Goal: Task Accomplishment & Management: Use online tool/utility

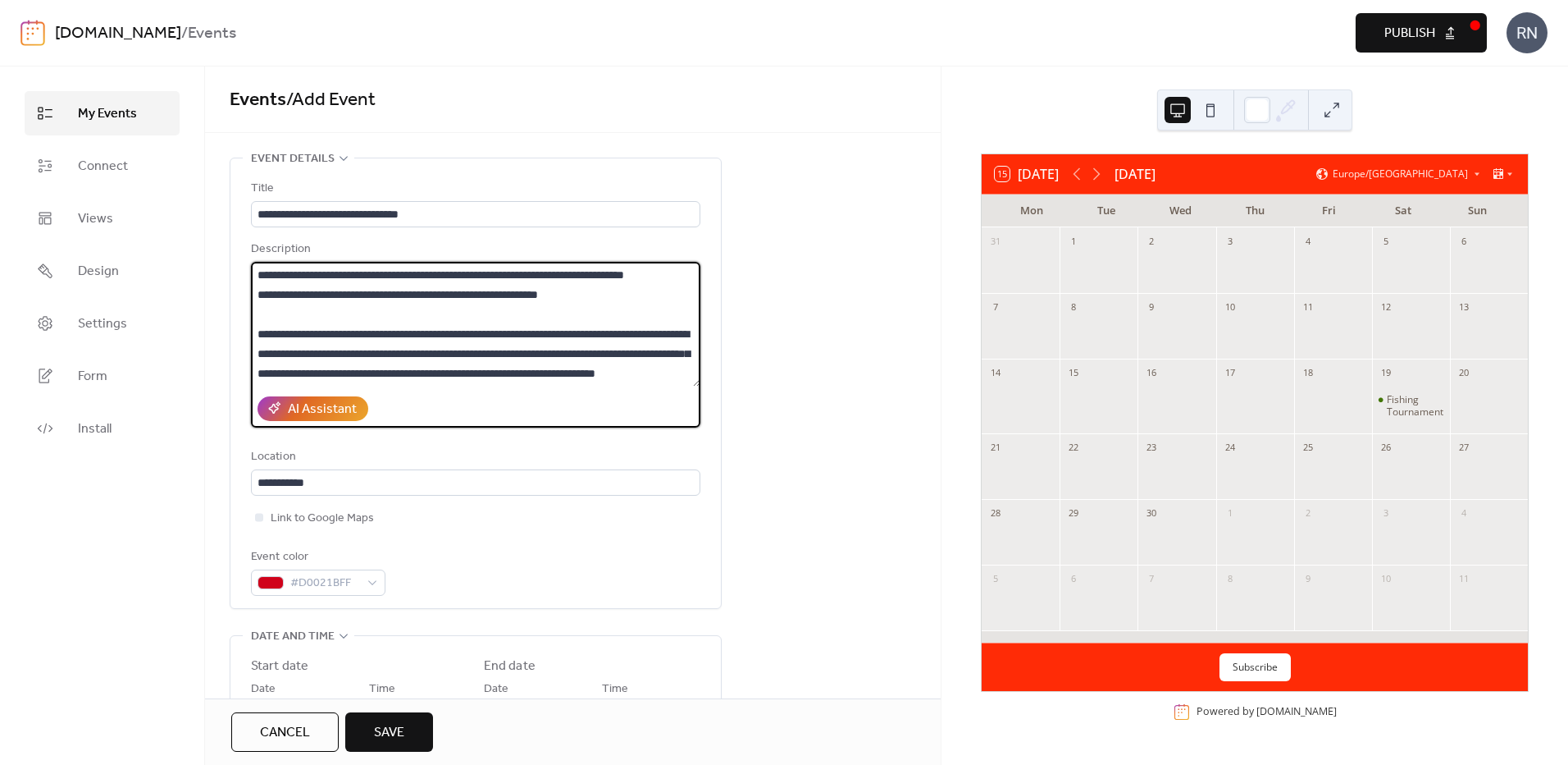
scroll to position [216, 0]
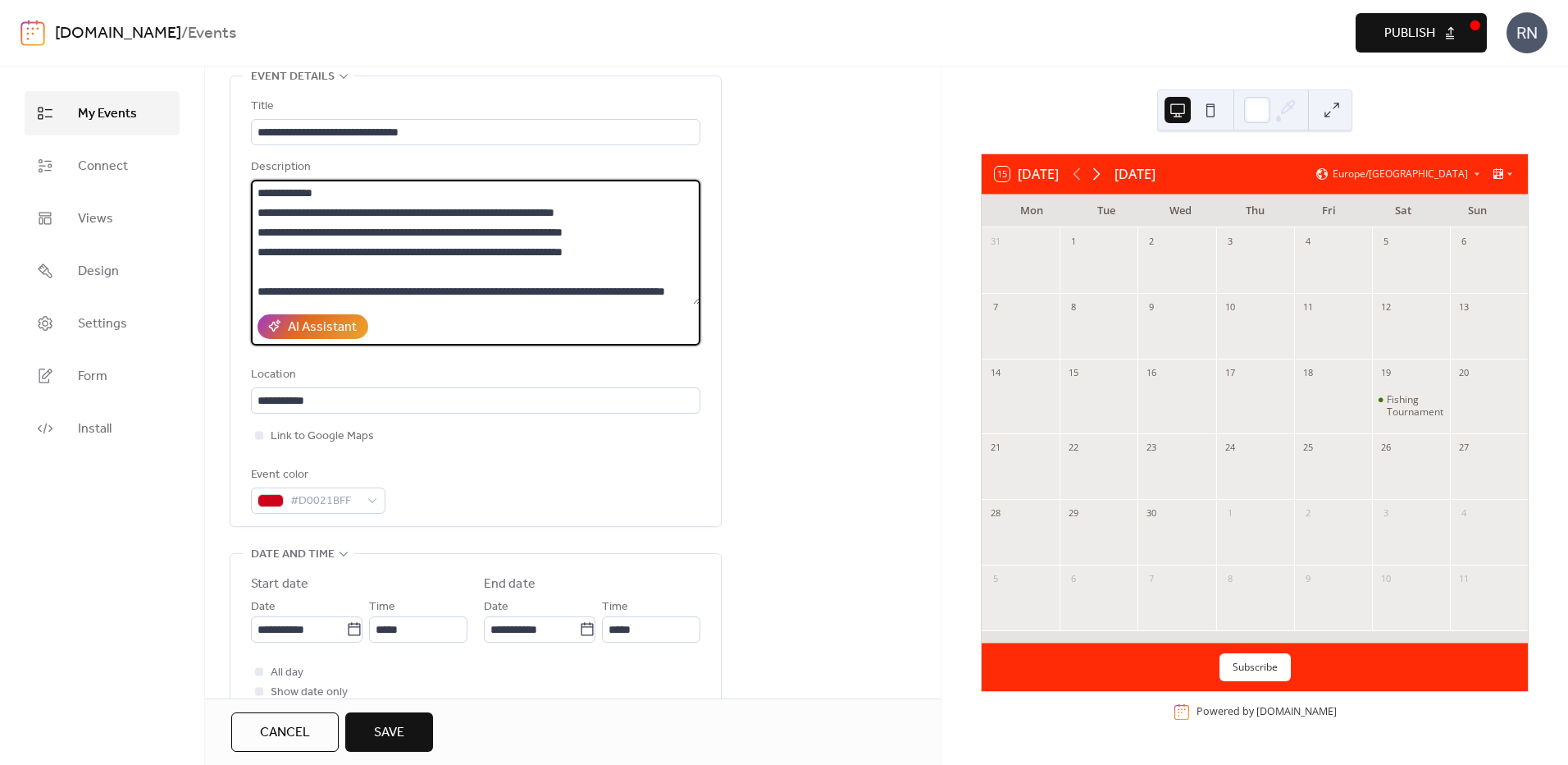
click at [1098, 171] on icon at bounding box center [1096, 175] width 7 height 12
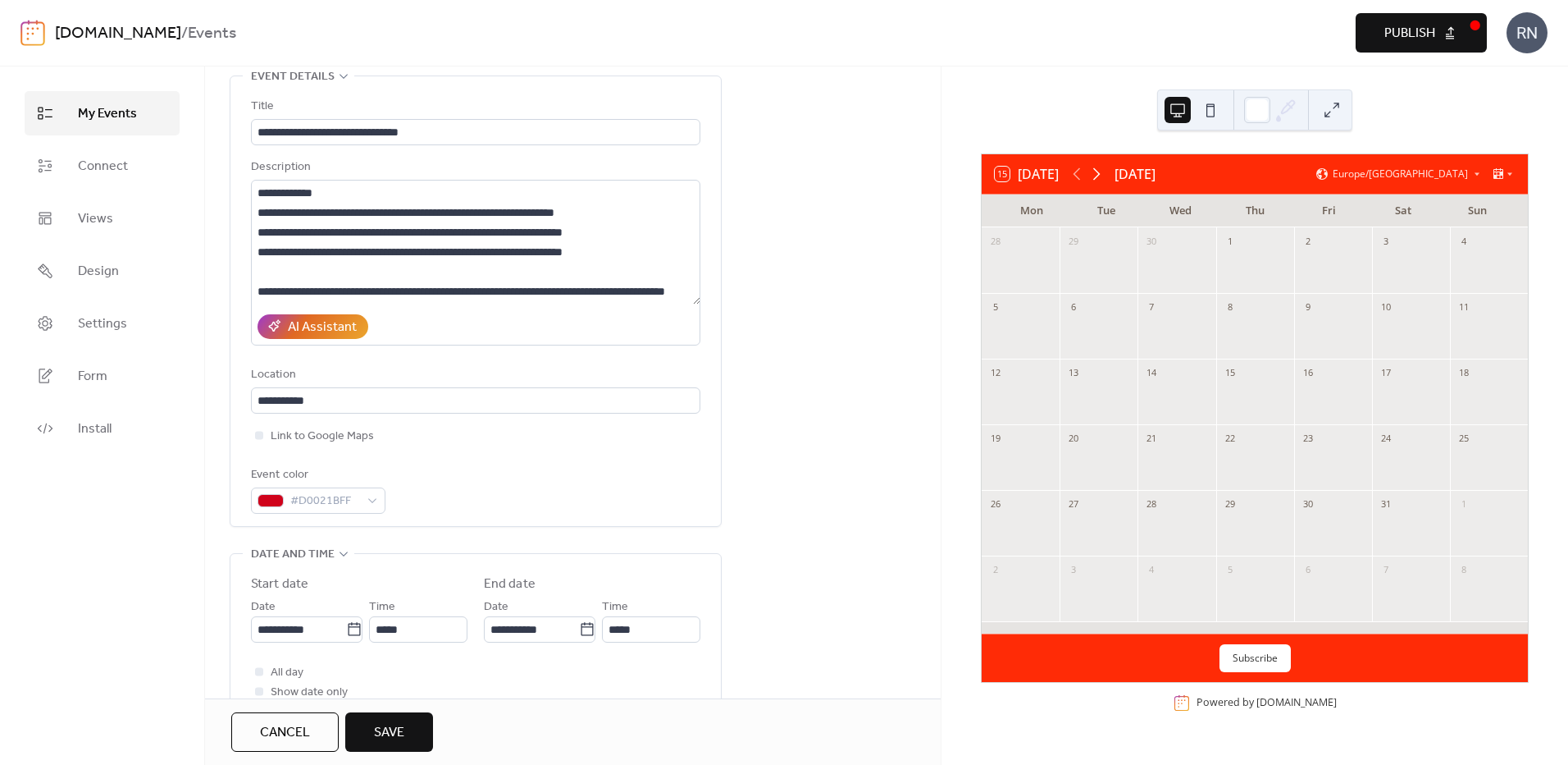
click at [1098, 171] on icon at bounding box center [1096, 175] width 7 height 12
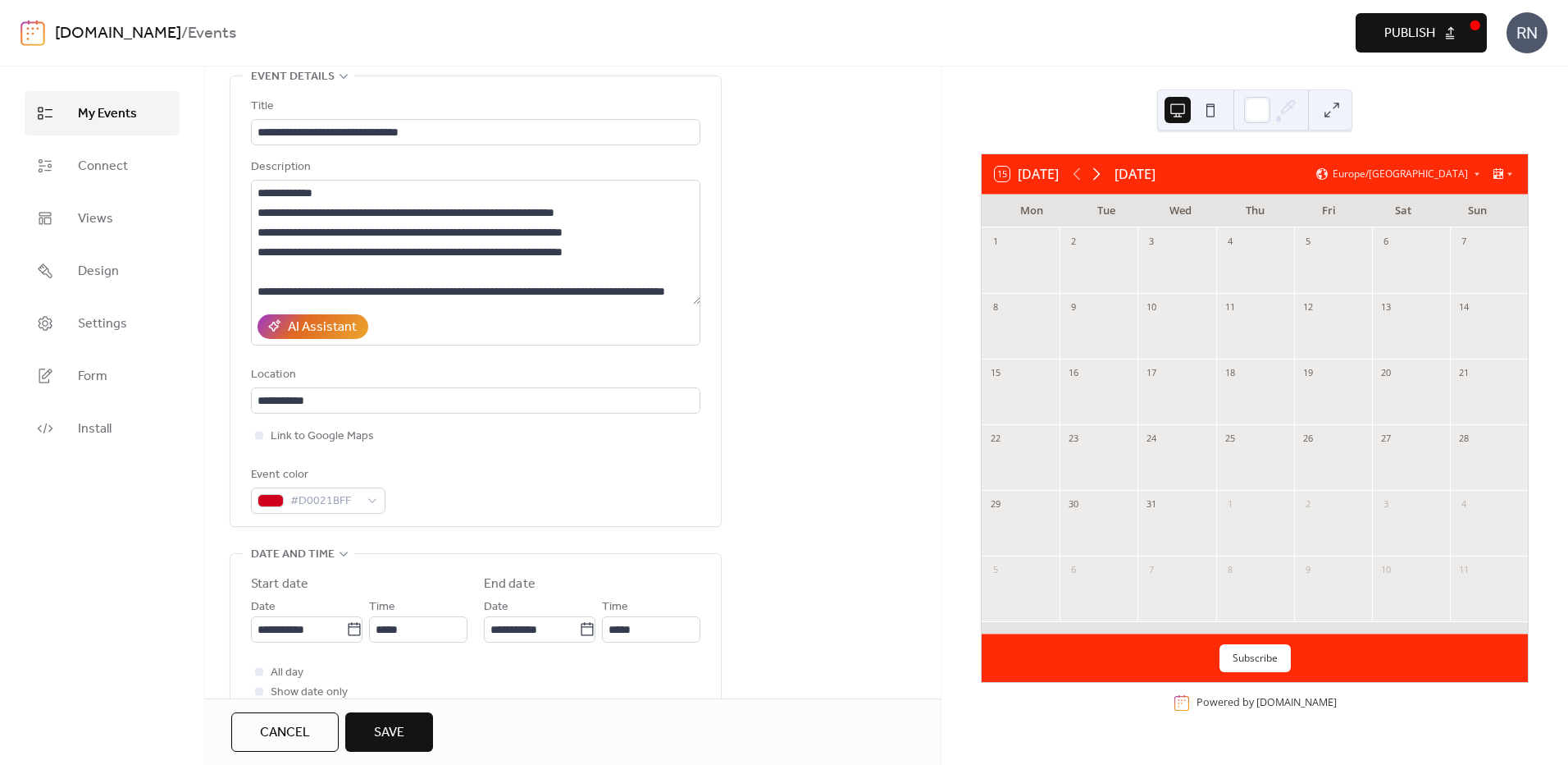
click at [1098, 171] on icon at bounding box center [1096, 175] width 7 height 12
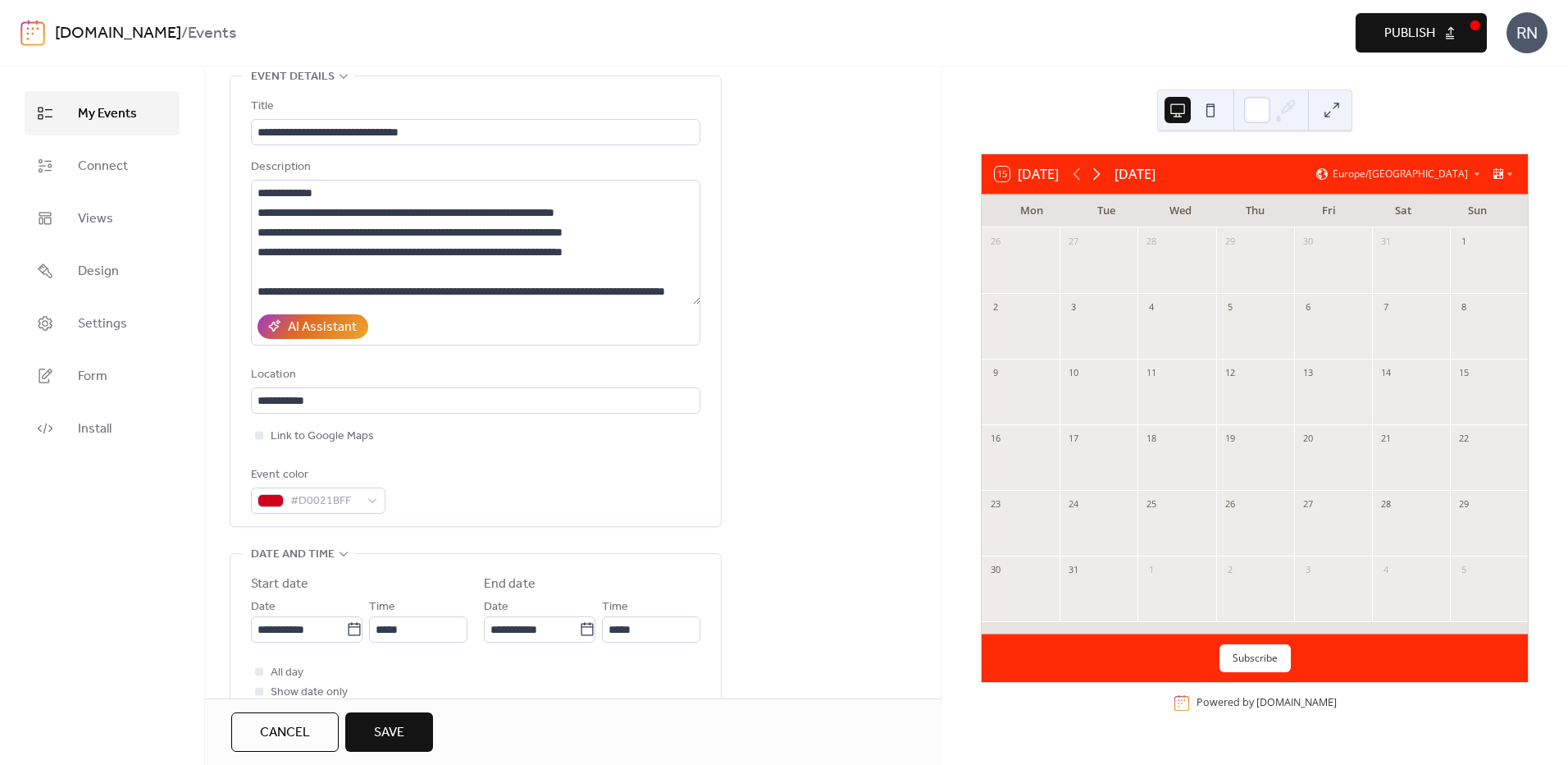
click at [1098, 171] on icon at bounding box center [1096, 175] width 7 height 12
click at [1075, 169] on icon at bounding box center [1077, 175] width 20 height 20
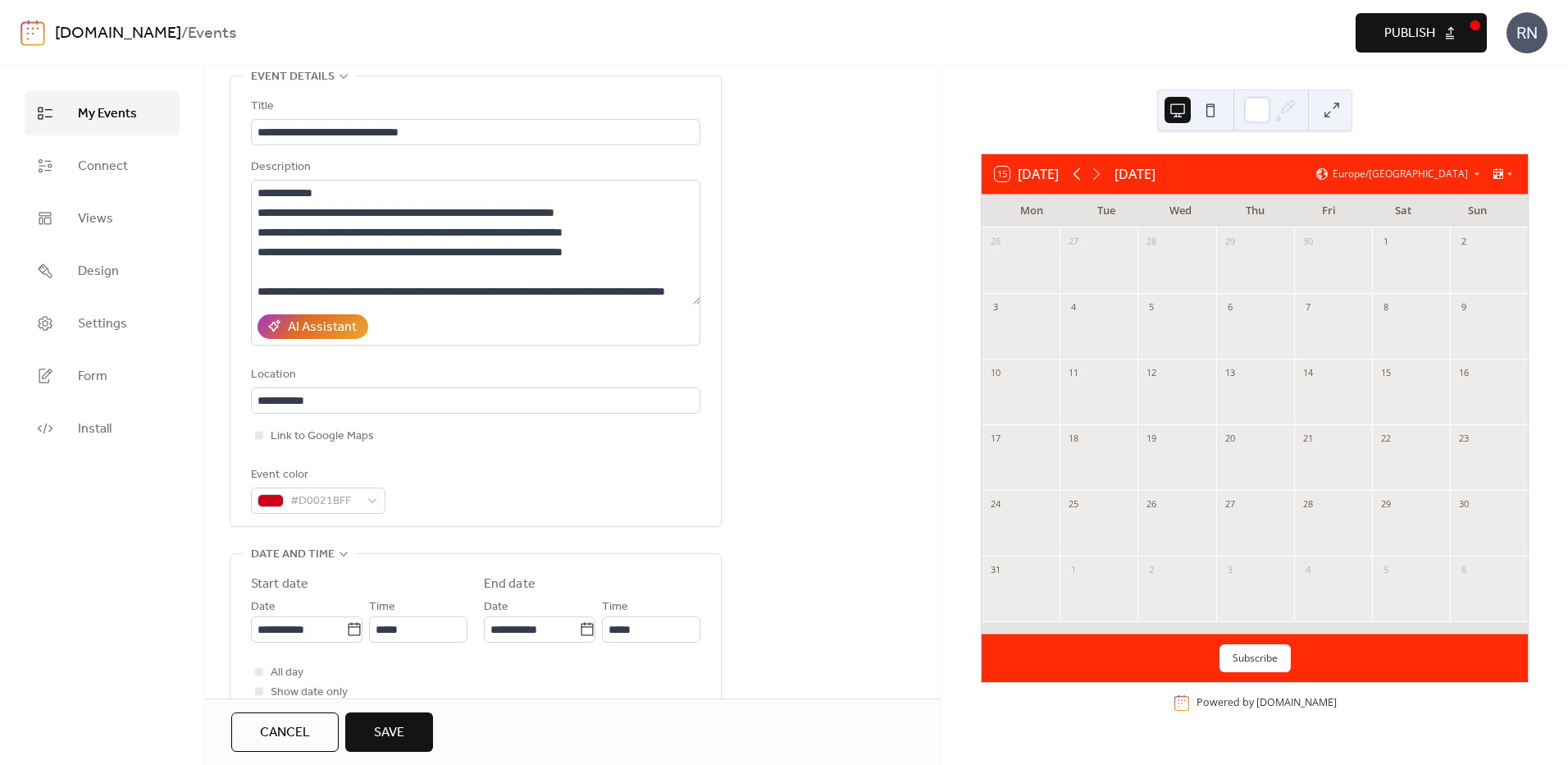
click at [1075, 169] on icon at bounding box center [1077, 175] width 20 height 20
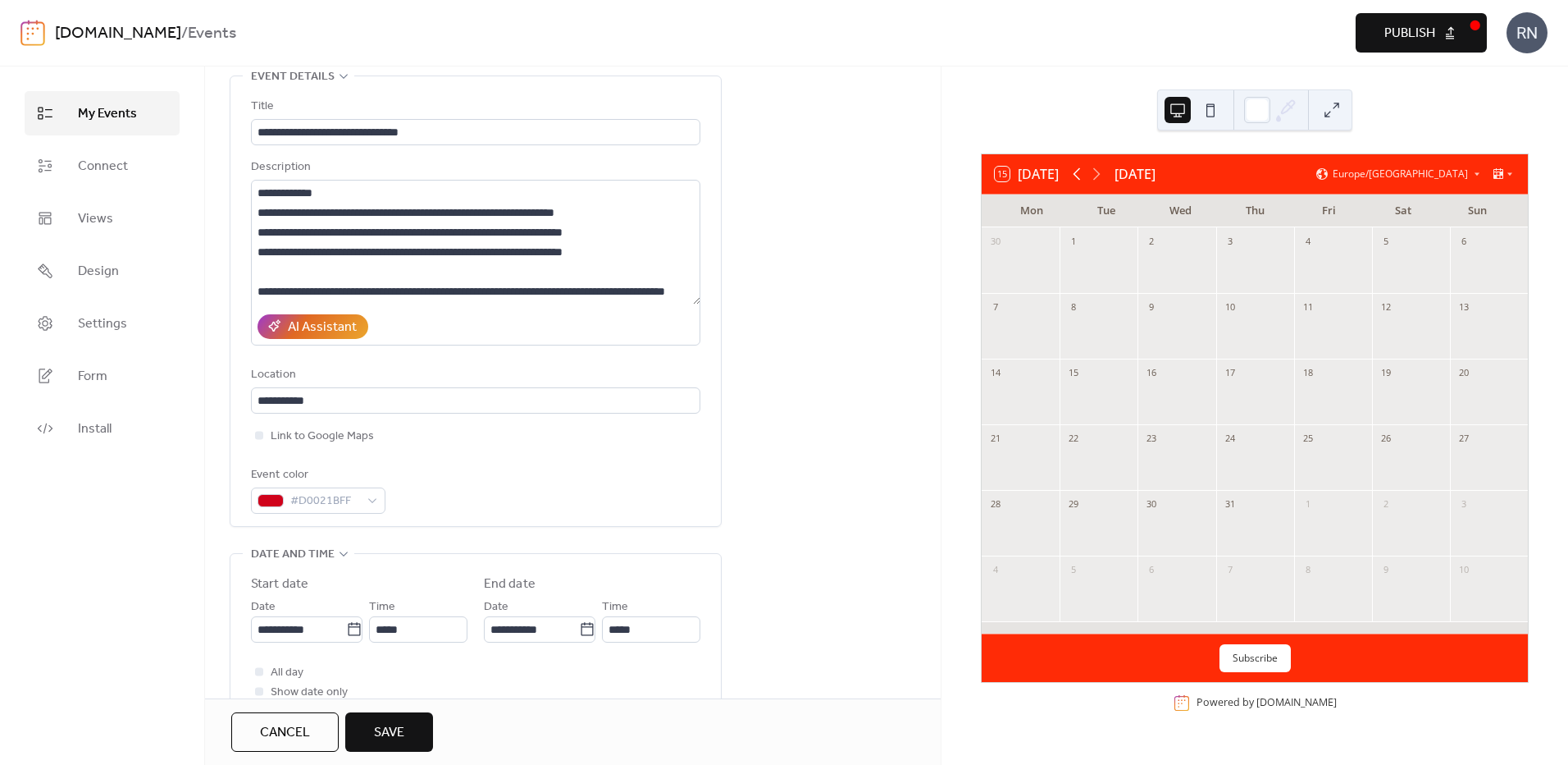
click at [1075, 169] on icon at bounding box center [1077, 175] width 20 height 20
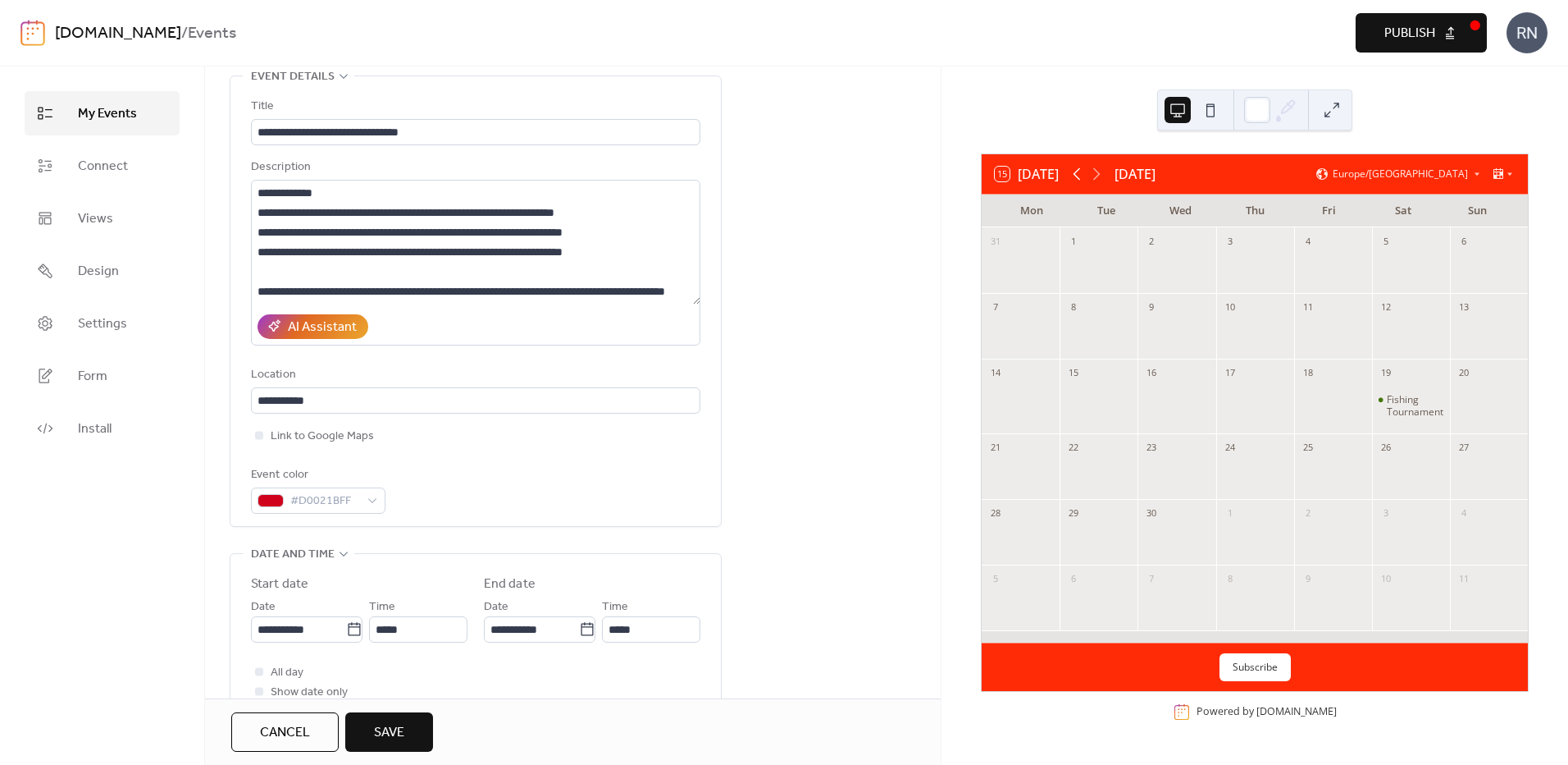
click at [1075, 169] on icon at bounding box center [1077, 175] width 20 height 20
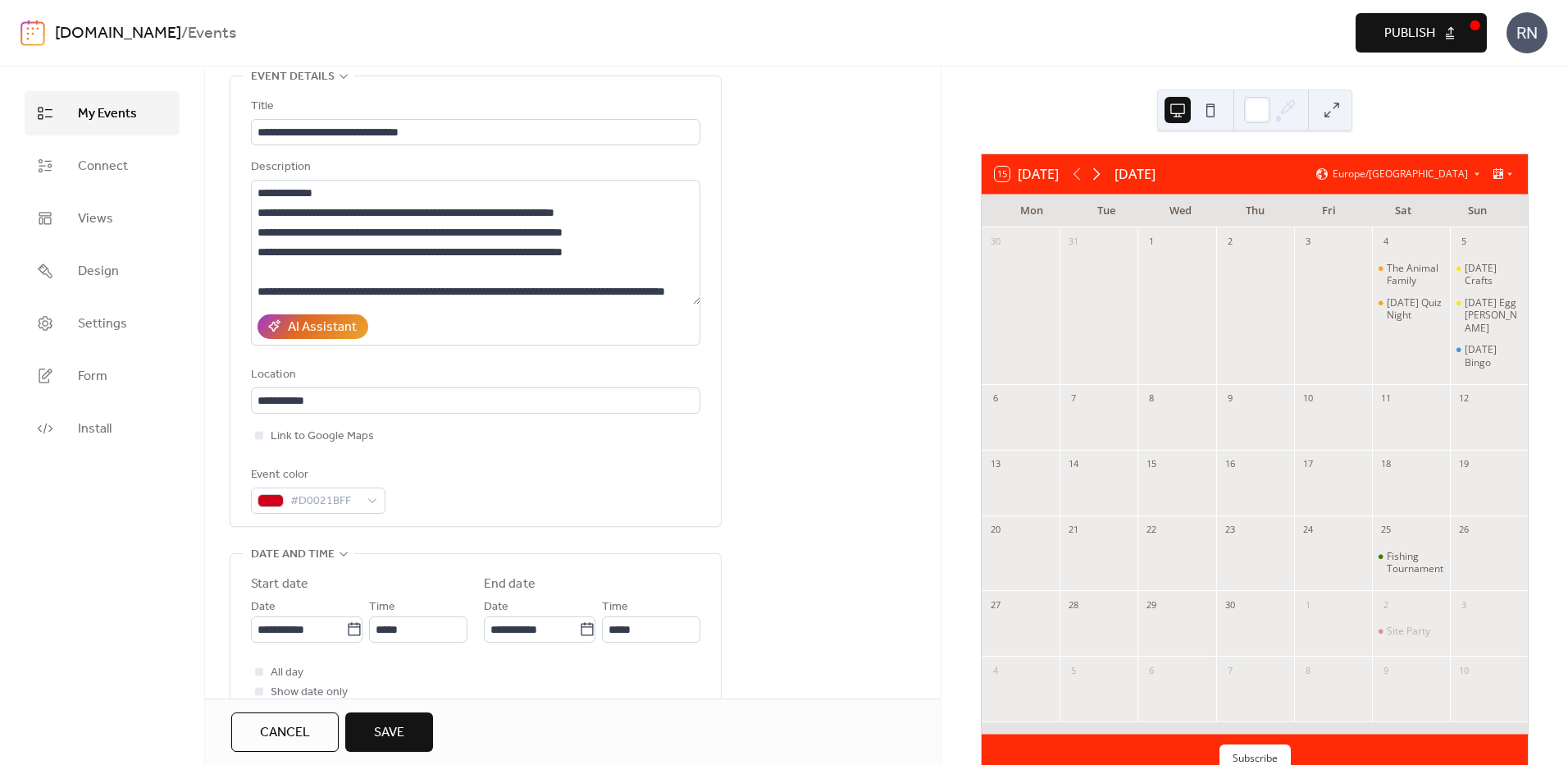
click at [1103, 171] on icon at bounding box center [1097, 175] width 20 height 20
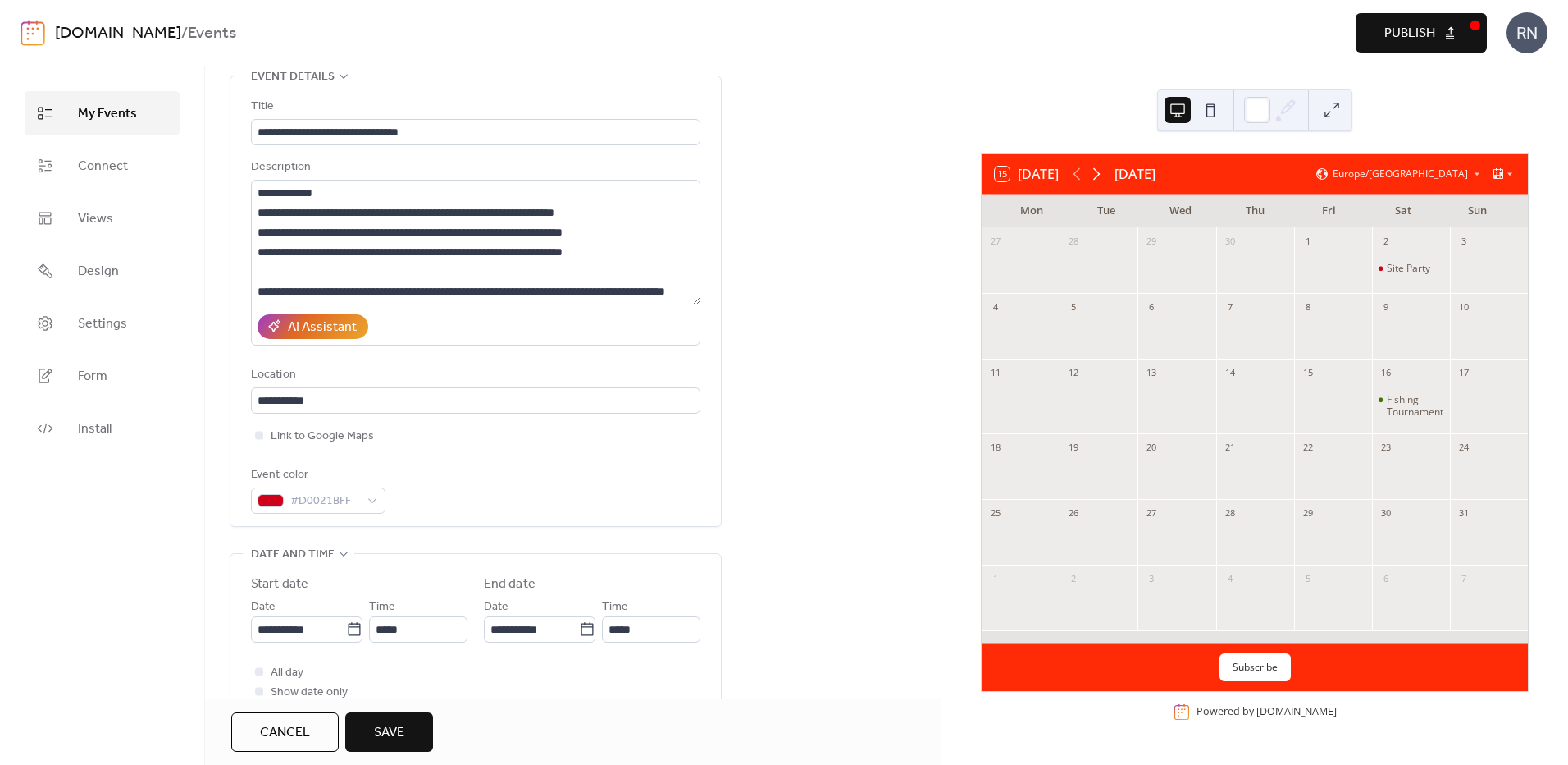
click at [1103, 171] on icon at bounding box center [1097, 175] width 20 height 20
click at [1074, 172] on icon at bounding box center [1077, 175] width 20 height 20
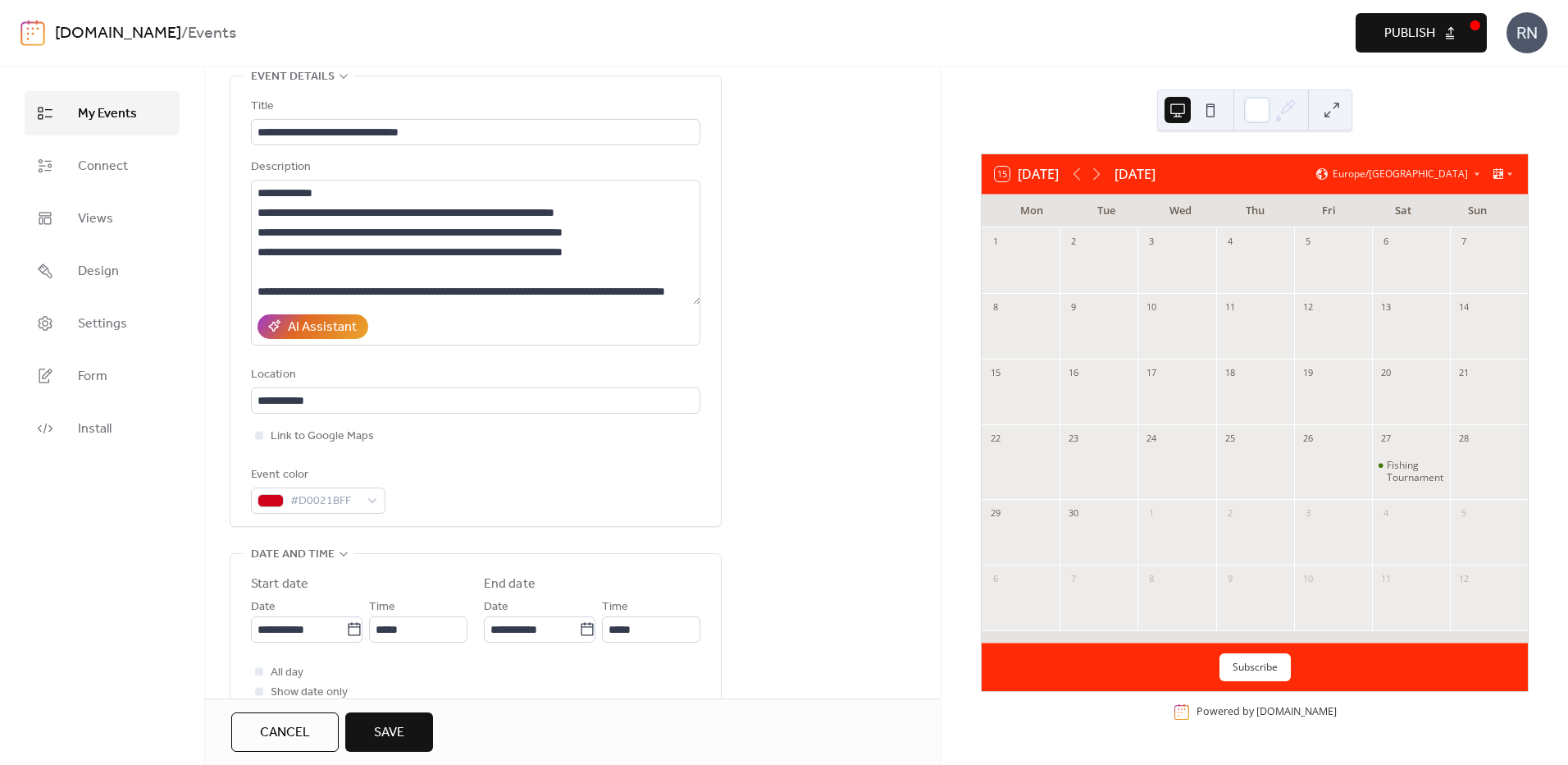
click at [1394, 312] on div "13" at bounding box center [1411, 306] width 78 height 26
